Goal: Task Accomplishment & Management: Use online tool/utility

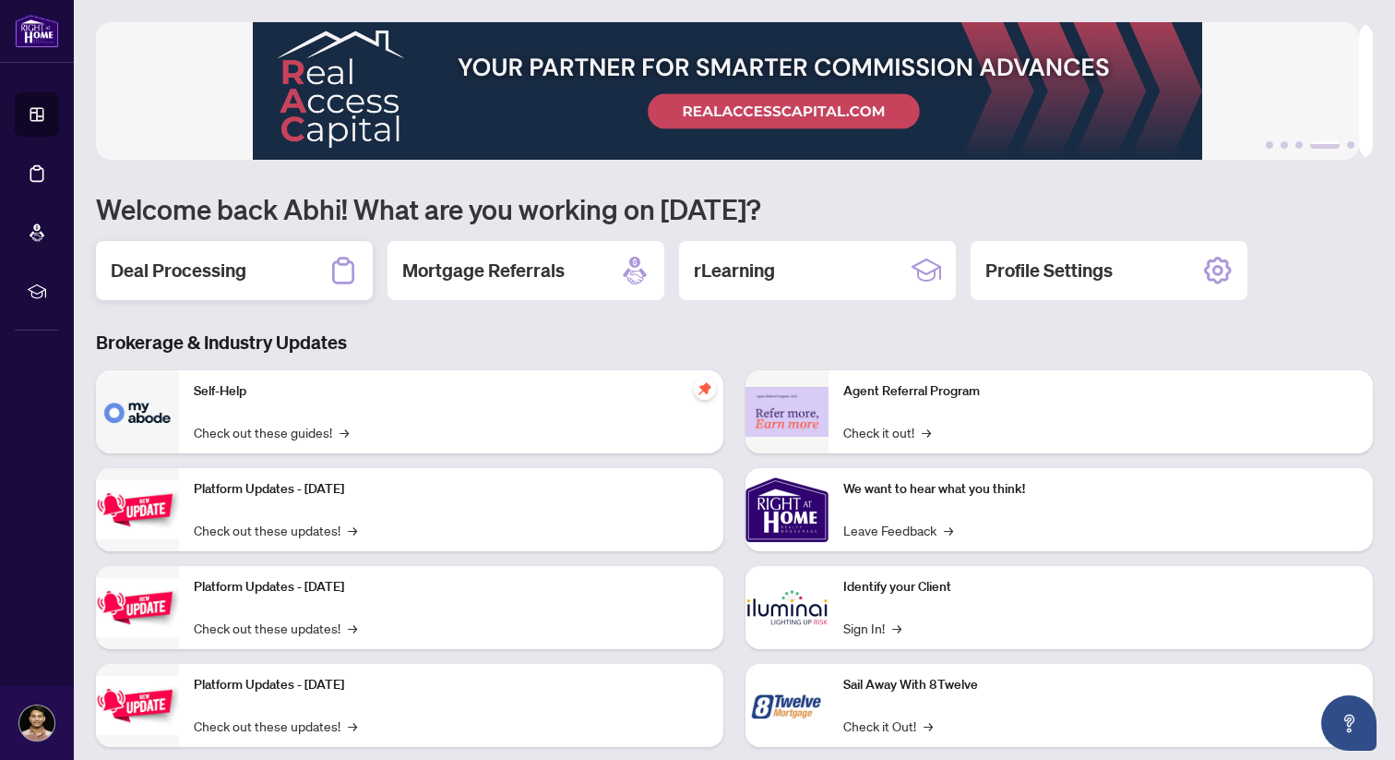
click at [289, 275] on div "Deal Processing" at bounding box center [234, 270] width 277 height 59
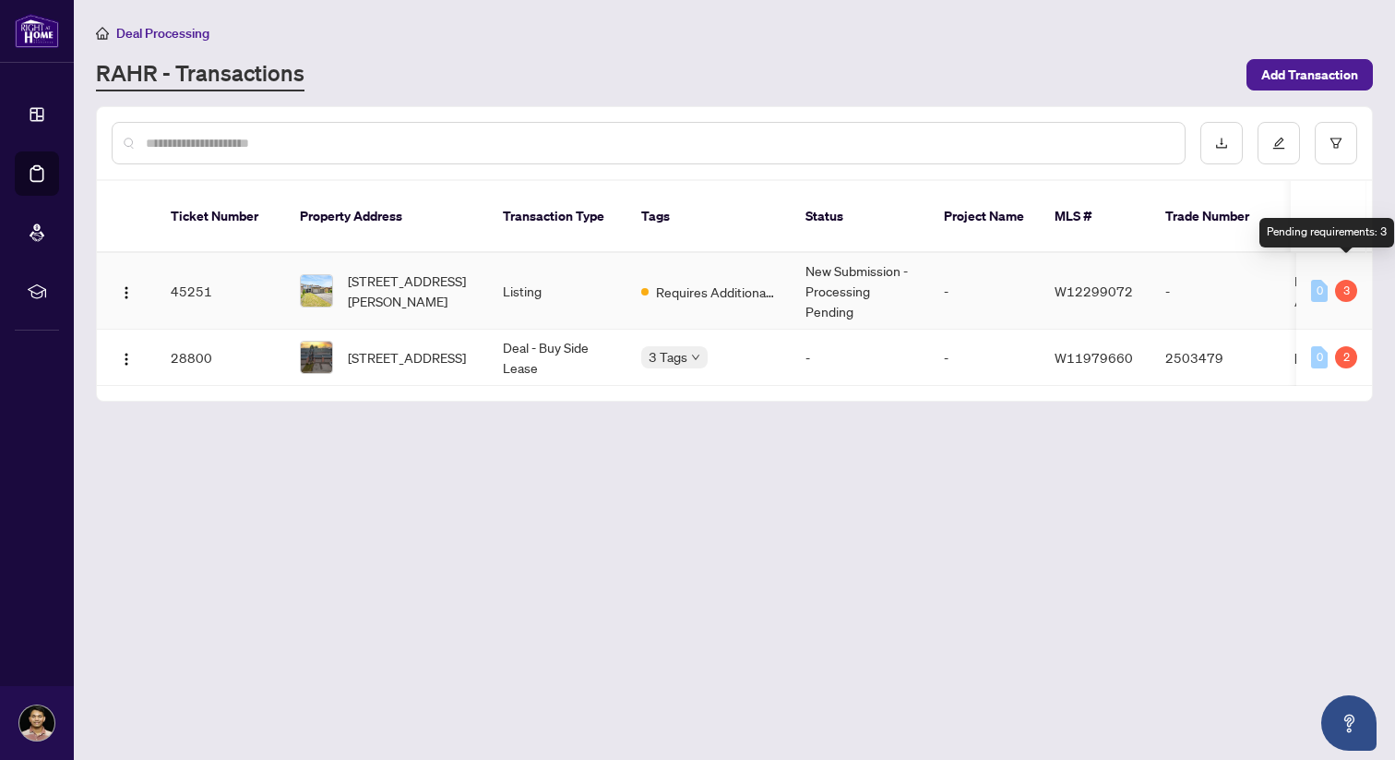
click at [1356, 280] on div "3" at bounding box center [1346, 291] width 22 height 22
click at [1344, 280] on div "3" at bounding box center [1346, 291] width 22 height 22
click at [270, 269] on td "45251" at bounding box center [220, 291] width 129 height 77
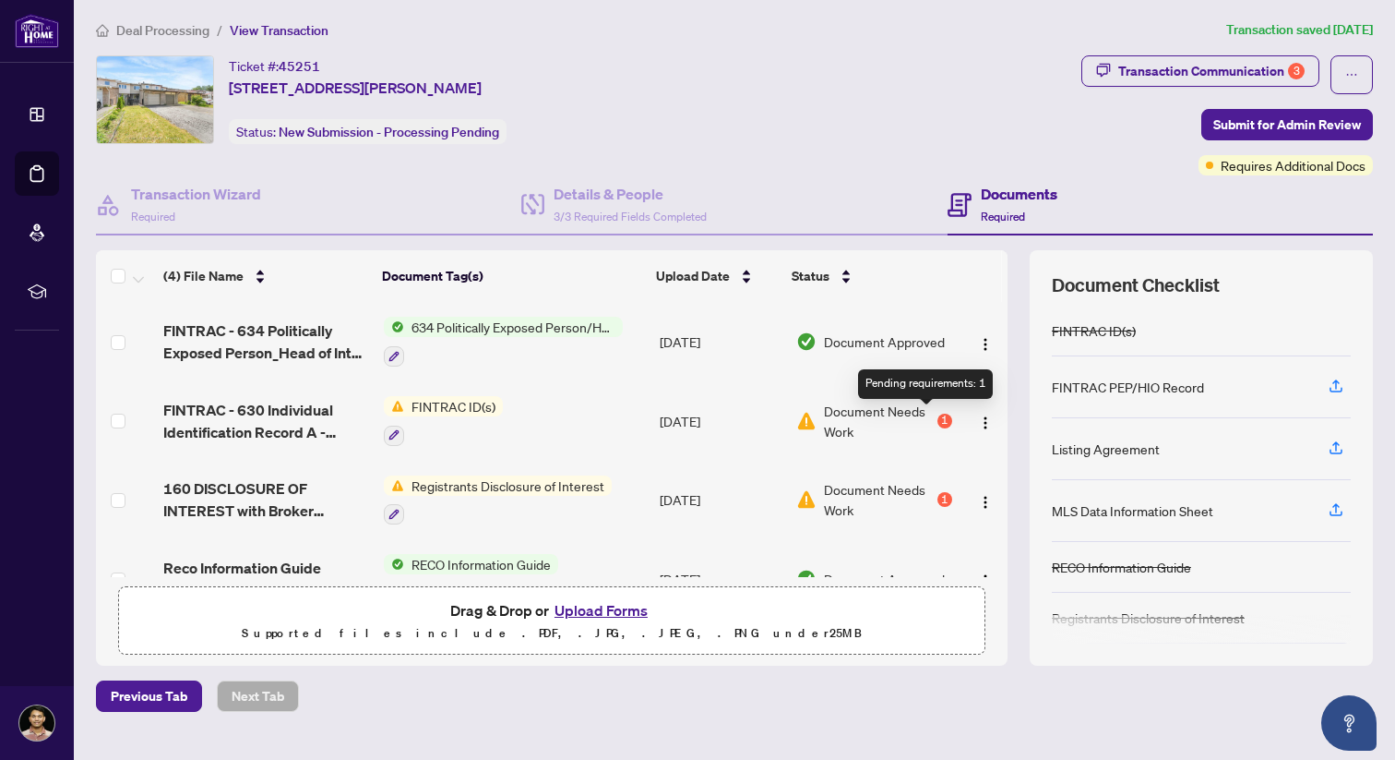
click at [938, 419] on div "1" at bounding box center [945, 420] width 15 height 15
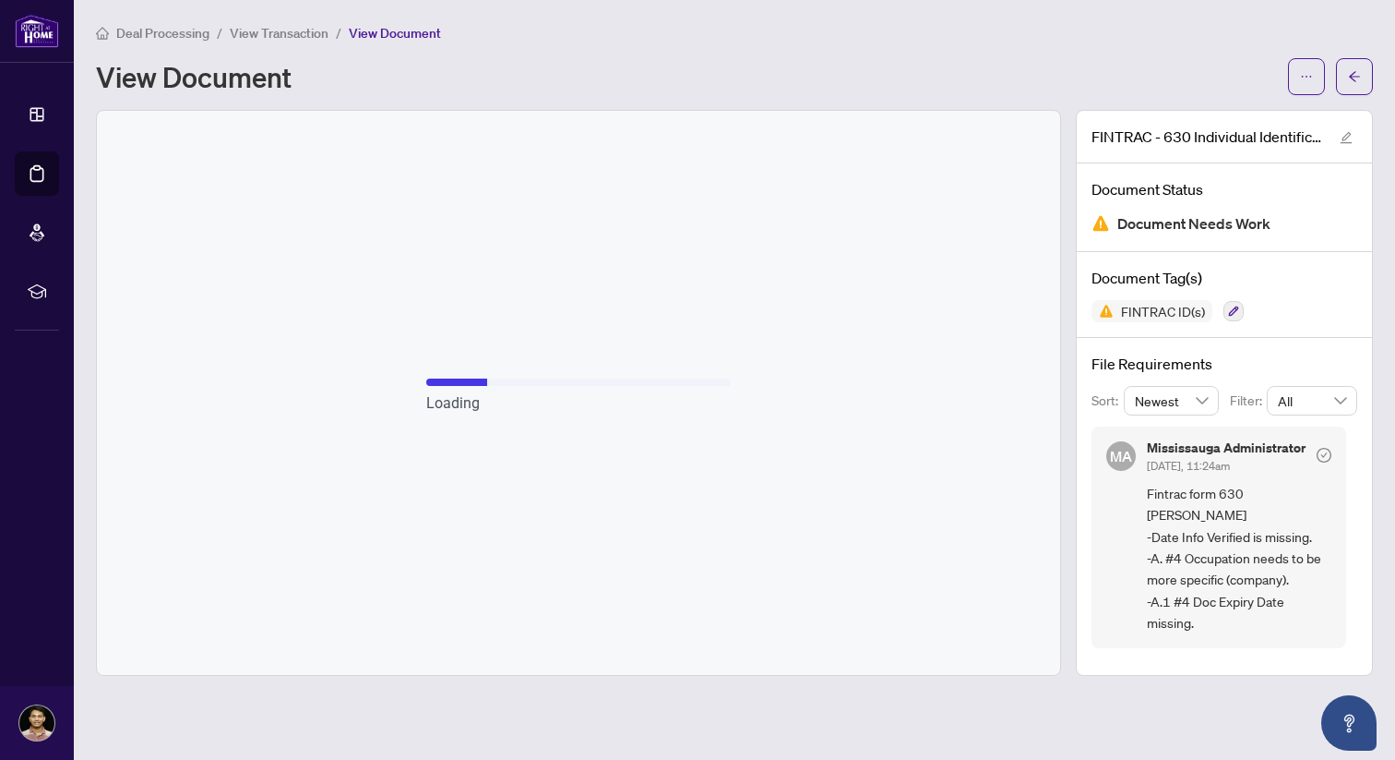
drag, startPoint x: 1333, startPoint y: 210, endPoint x: 1334, endPoint y: 346, distance: 135.7
click at [1335, 348] on html "Dashboard Deal Processing Mortgage Referrals rLearning Abhi Mogilipuri [EMAIL_A…" at bounding box center [697, 380] width 1395 height 760
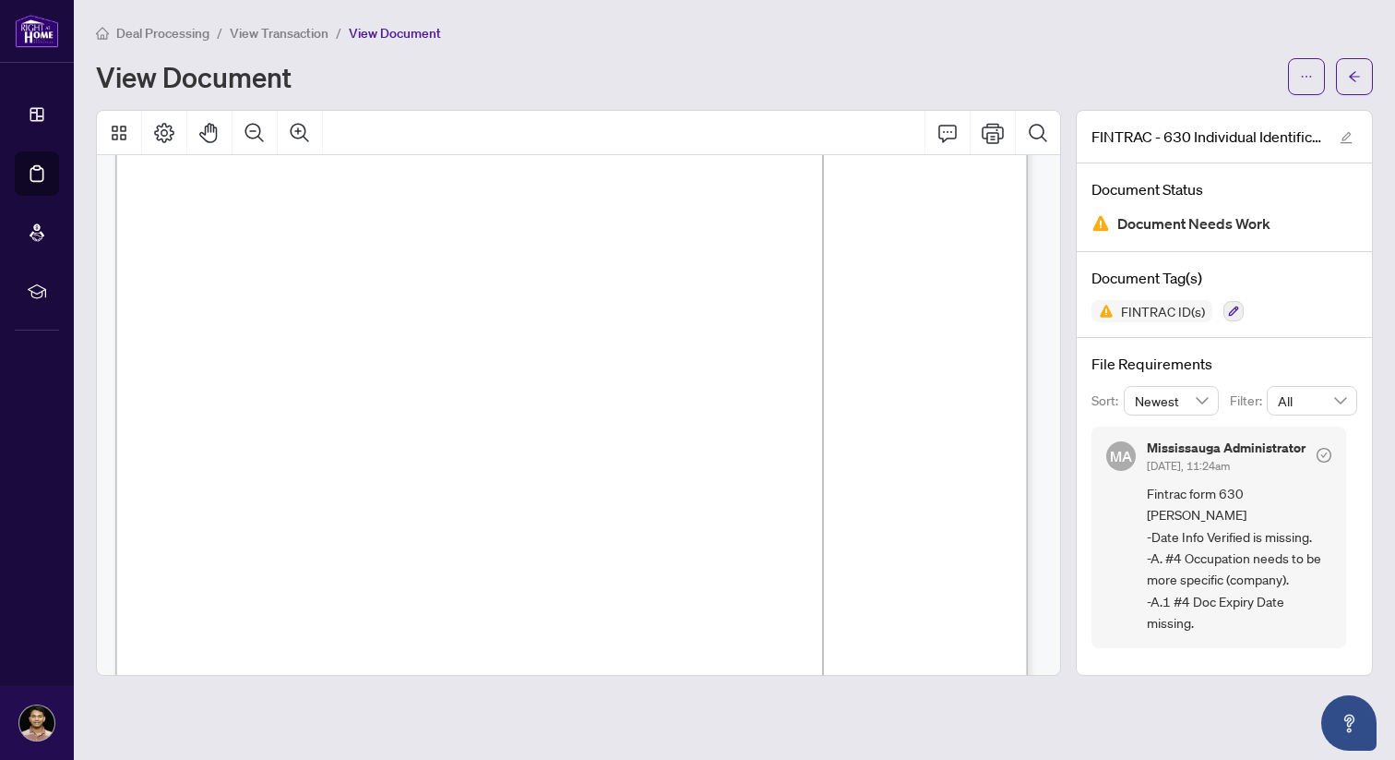
scroll to position [82, 0]
